Goal: Find specific page/section: Find specific page/section

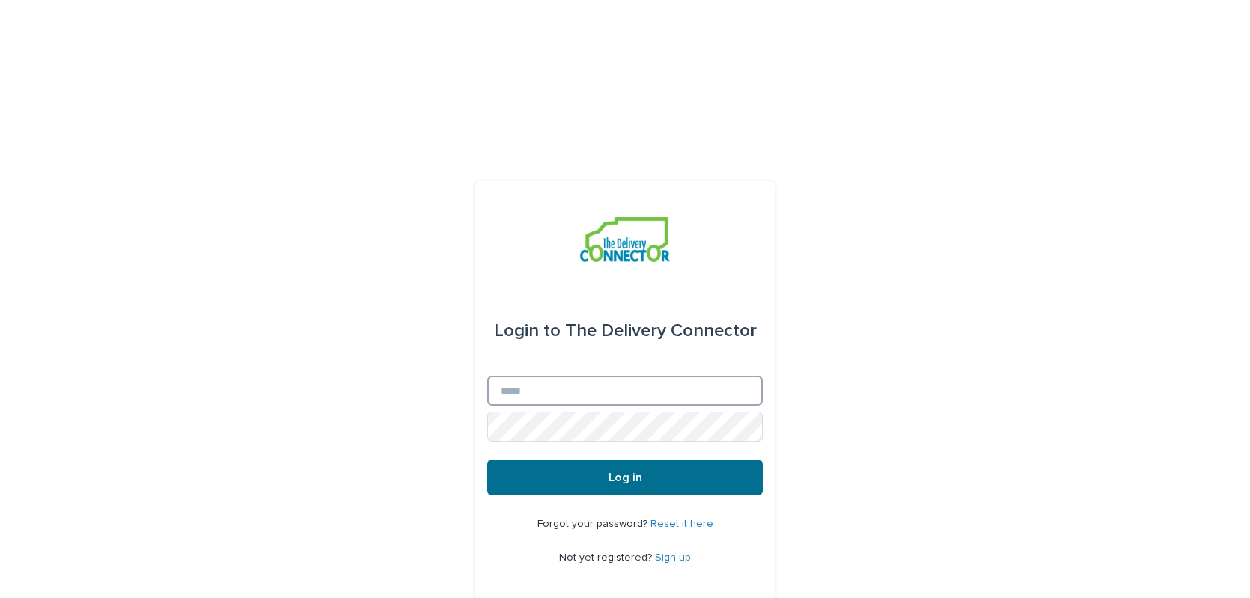
type input "**********"
click at [590, 460] on button "Log in" at bounding box center [624, 478] width 275 height 36
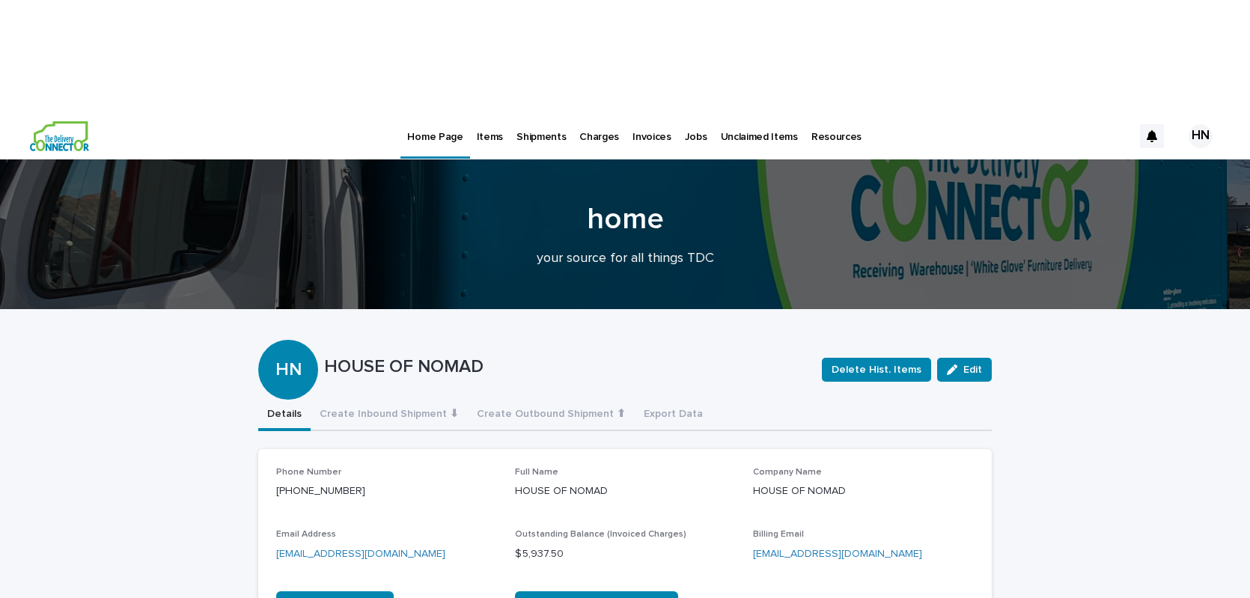
click at [534, 112] on p "Shipments" at bounding box center [540, 127] width 49 height 31
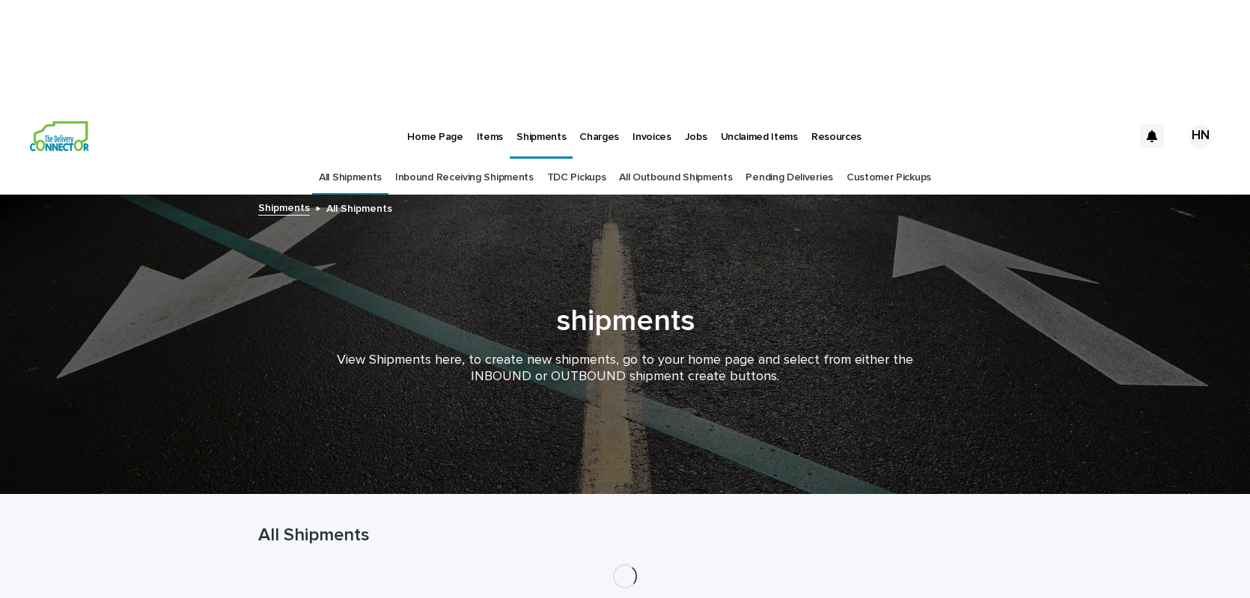
click at [650, 160] on link "All Outbound Shipments" at bounding box center [675, 177] width 113 height 35
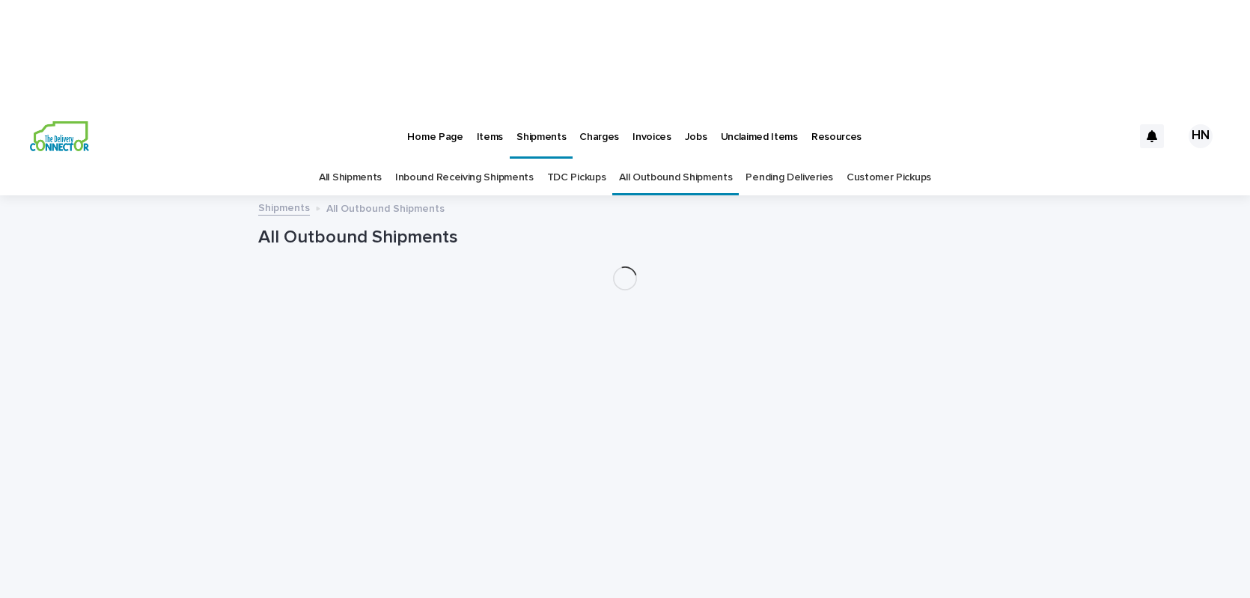
click at [776, 160] on link "Pending Deliveries" at bounding box center [789, 177] width 87 height 35
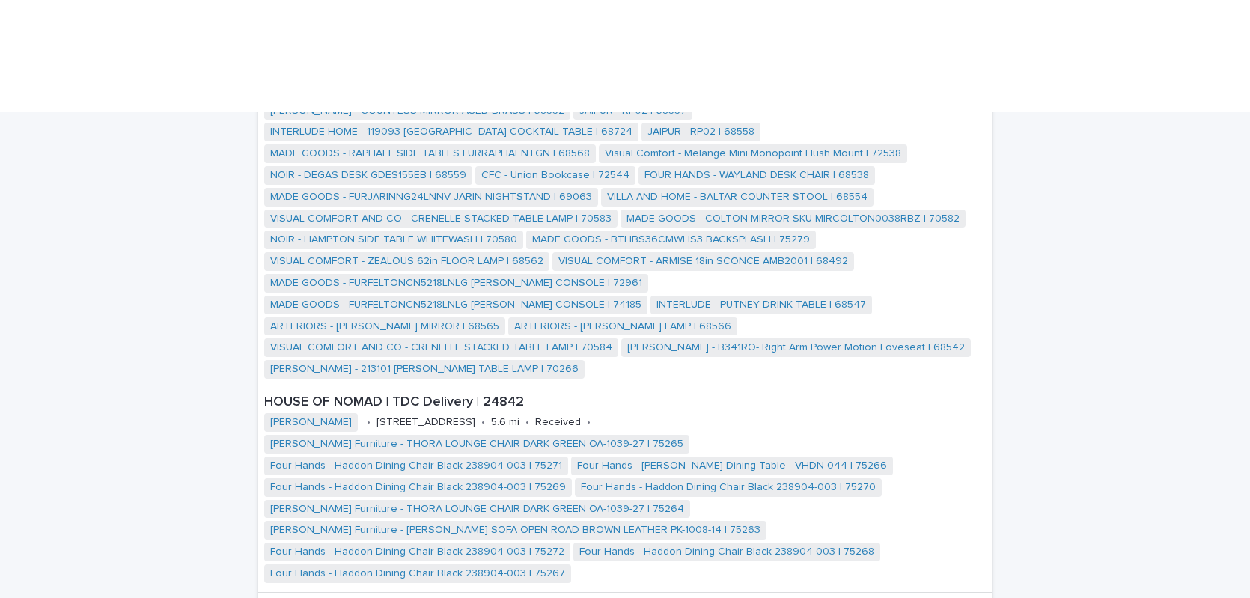
scroll to position [644, 0]
